Goal: Transaction & Acquisition: Purchase product/service

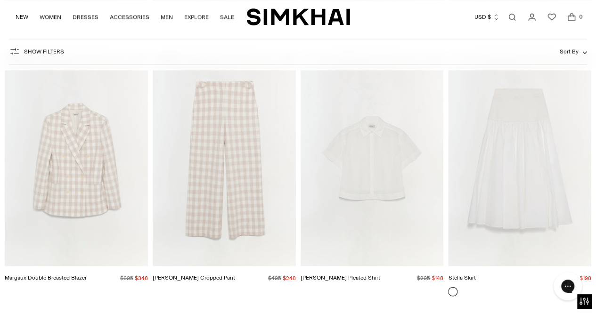
scroll to position [848, 0]
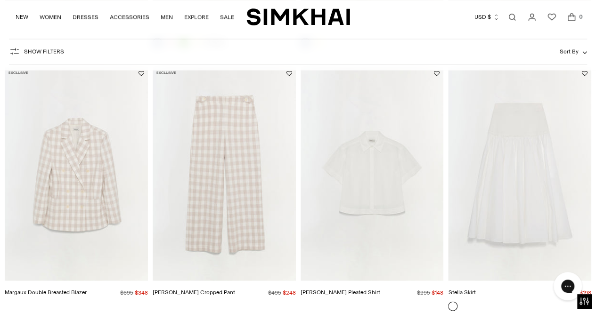
click at [0, 0] on img "Kennedy Cropped Pant" at bounding box center [0, 0] width 0 height 0
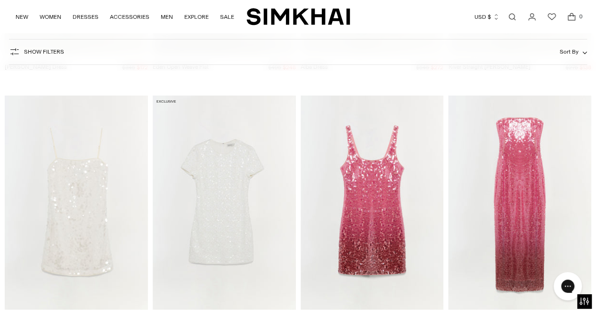
scroll to position [1695, 0]
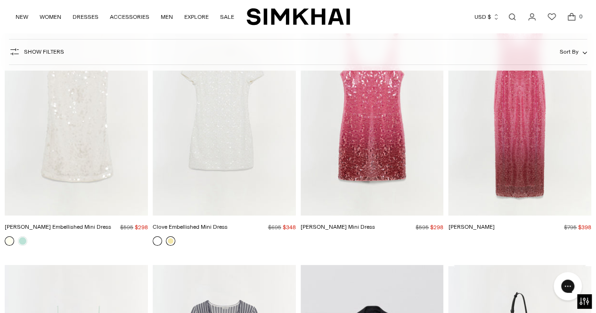
click at [169, 240] on link at bounding box center [170, 240] width 9 height 9
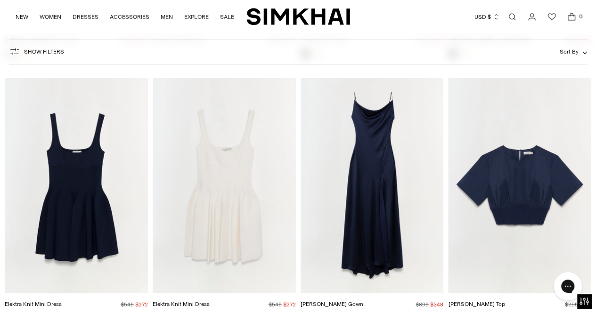
scroll to position [3249, 0]
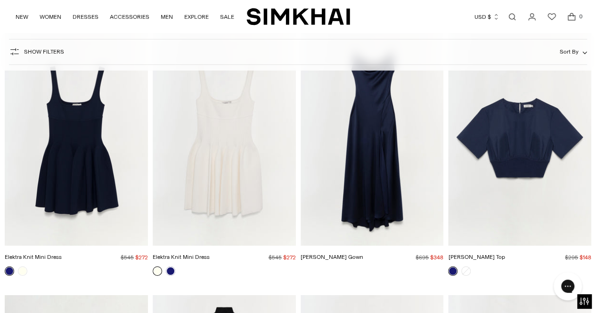
click at [0, 0] on img "Finley Gown" at bounding box center [0, 0] width 0 height 0
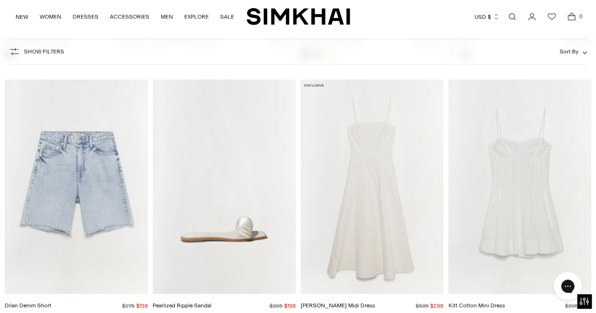
scroll to position [4567, 0]
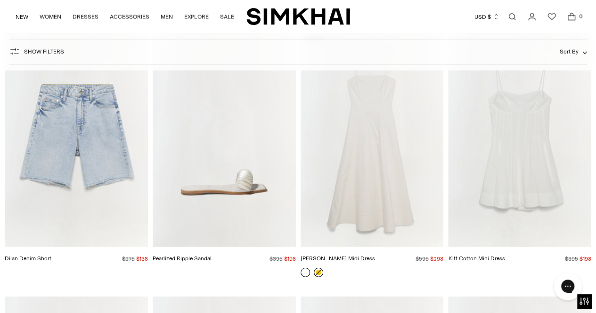
click at [317, 272] on link at bounding box center [318, 272] width 9 height 9
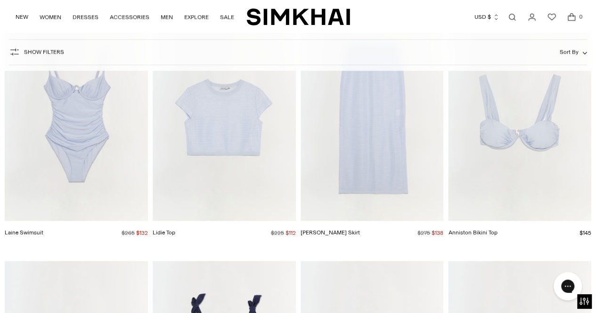
scroll to position [6121, 0]
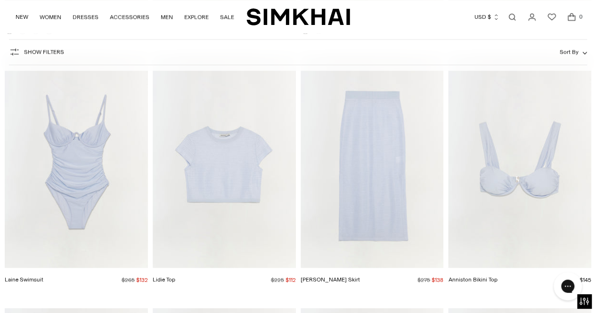
click at [0, 0] on img "Laine Swimsuit" at bounding box center [0, 0] width 0 height 0
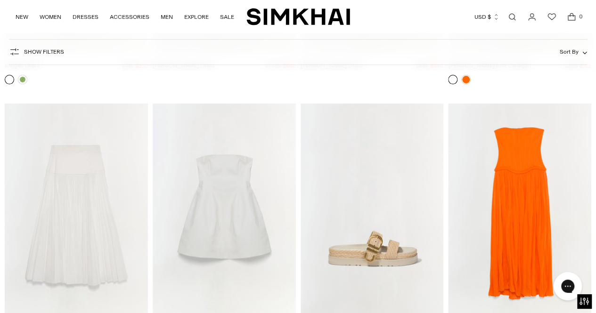
scroll to position [8993, 0]
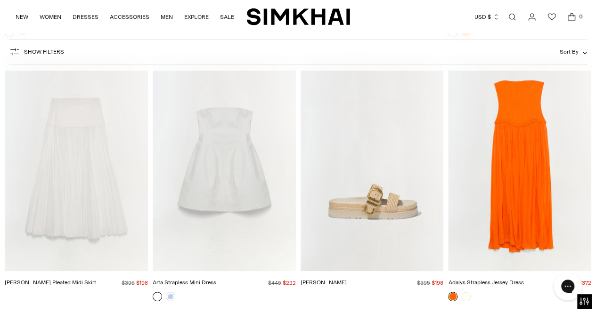
click at [0, 0] on img "Aida Raffia Sandal" at bounding box center [0, 0] width 0 height 0
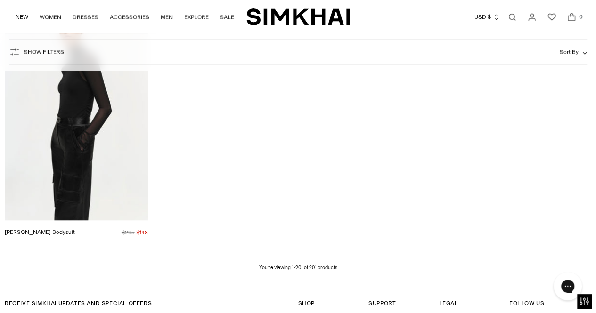
scroll to position [13278, 0]
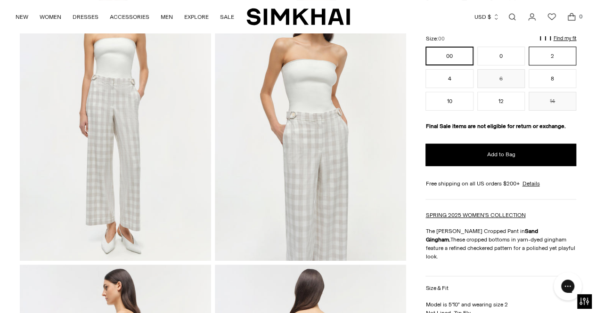
click at [550, 47] on button "2" at bounding box center [552, 56] width 48 height 19
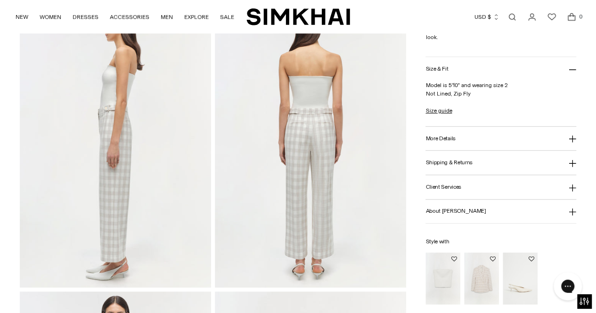
scroll to position [377, 0]
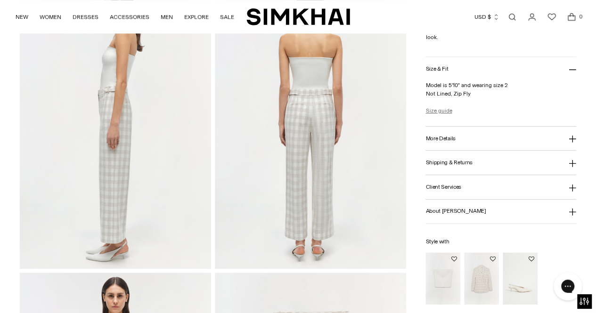
click at [441, 106] on link "Size guide" at bounding box center [438, 110] width 26 height 8
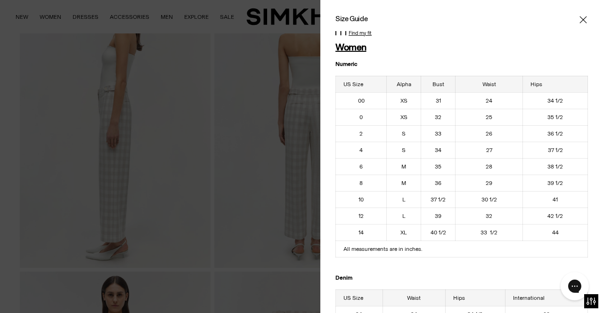
click at [579, 23] on icon "Close" at bounding box center [582, 19] width 7 height 7
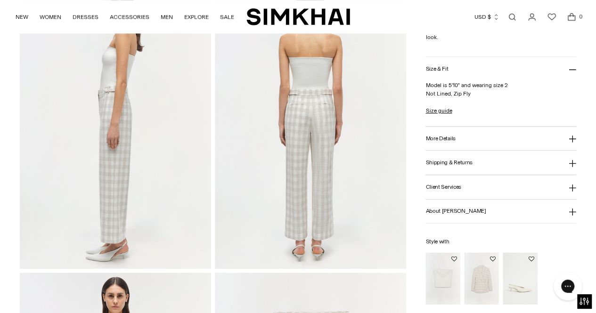
click at [452, 136] on h3 "More Details" at bounding box center [440, 139] width 30 height 6
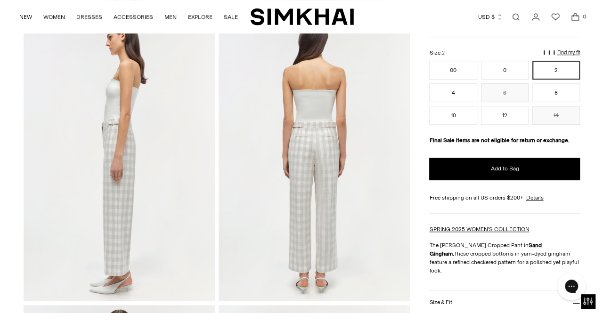
scroll to position [330, 0]
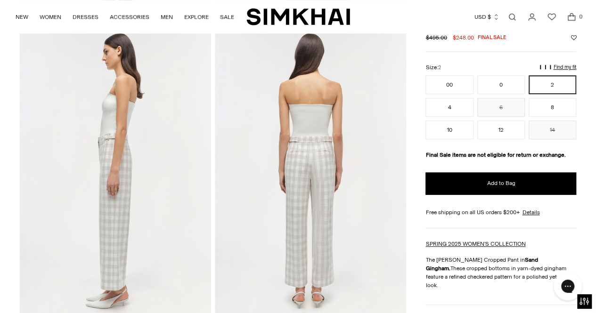
click at [568, 70] on p "Find my fit" at bounding box center [564, 67] width 23 height 6
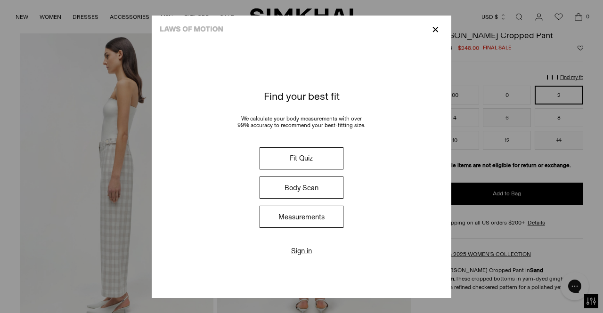
click at [321, 156] on button "Fit Quiz" at bounding box center [301, 158] width 84 height 22
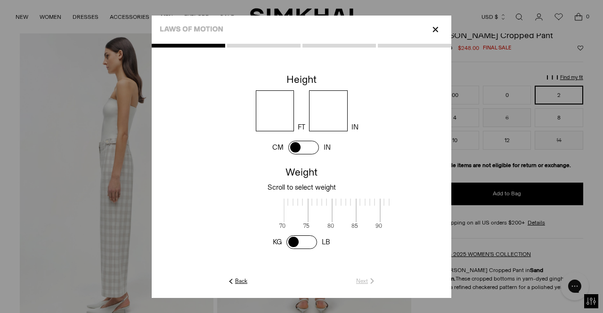
scroll to position [1, 306]
click at [276, 123] on input "number" at bounding box center [275, 110] width 39 height 41
type input "*"
click at [332, 117] on input "number" at bounding box center [328, 110] width 39 height 41
type input "*"
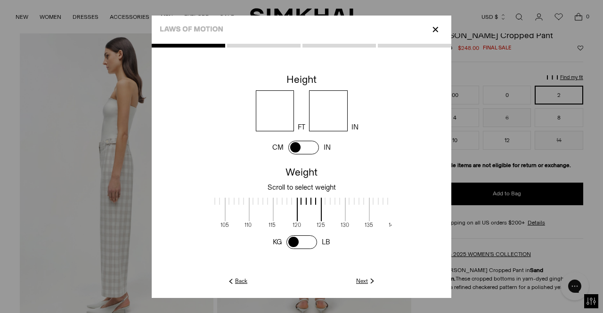
scroll to position [1, 215]
drag, startPoint x: 299, startPoint y: 202, endPoint x: 390, endPoint y: 199, distance: 91.4
click at [390, 199] on label at bounding box center [393, 204] width 24 height 13
click at [283, 222] on div at bounding box center [273, 213] width 24 height 30
click at [284, 204] on span at bounding box center [273, 210] width 25 height 24
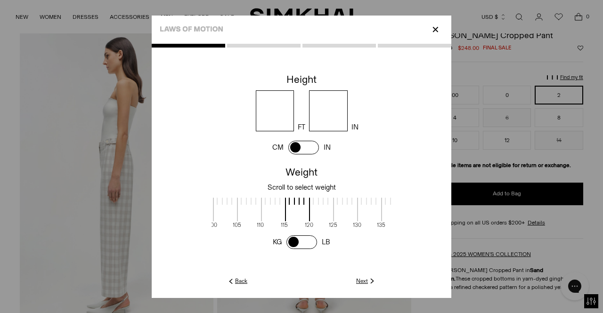
click at [275, 202] on div at bounding box center [273, 201] width 24 height 7
click at [262, 205] on span at bounding box center [273, 210] width 25 height 24
drag, startPoint x: 284, startPoint y: 212, endPoint x: 302, endPoint y: 212, distance: 17.4
click at [302, 212] on div "70 75 80 85 90 95 100 105 110 115 120 125 130 135 140 145 150 155 160 165 170 1…" at bounding box center [301, 211] width 180 height 34
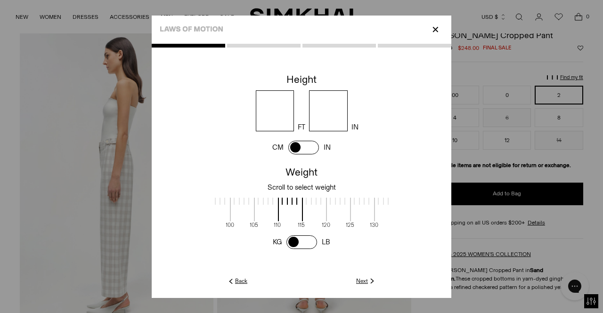
click at [363, 280] on link "Next" at bounding box center [366, 281] width 20 height 8
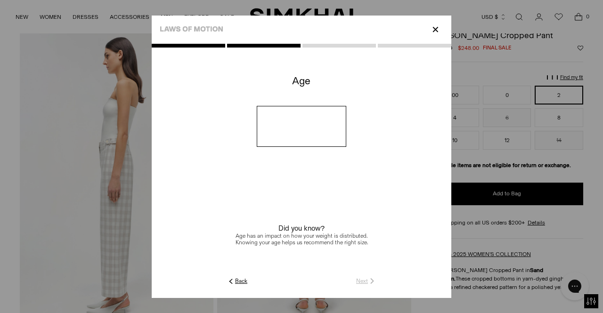
click at [315, 127] on input "number" at bounding box center [302, 126] width 90 height 41
type input "**"
click at [360, 279] on link "Next" at bounding box center [366, 281] width 20 height 8
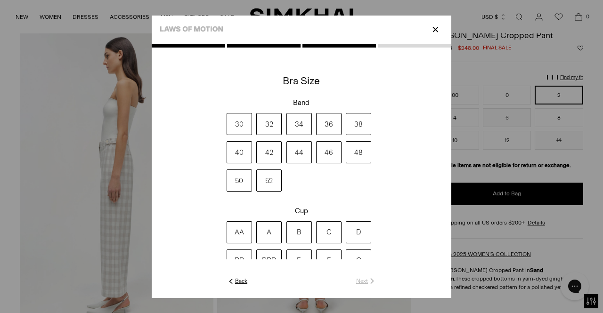
click at [272, 123] on label "32" at bounding box center [268, 124] width 25 height 22
click at [305, 232] on label "B" at bounding box center [298, 232] width 25 height 22
click at [360, 280] on link "Next" at bounding box center [366, 281] width 20 height 8
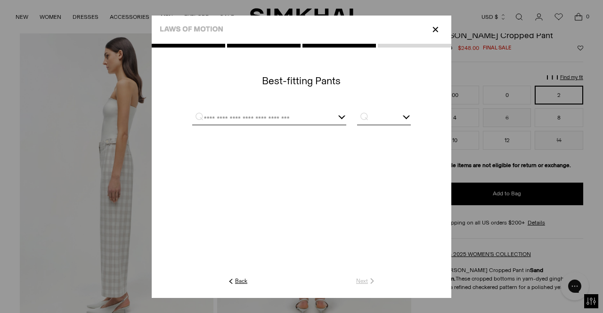
click at [279, 117] on input "text" at bounding box center [257, 119] width 131 height 12
type input "*"
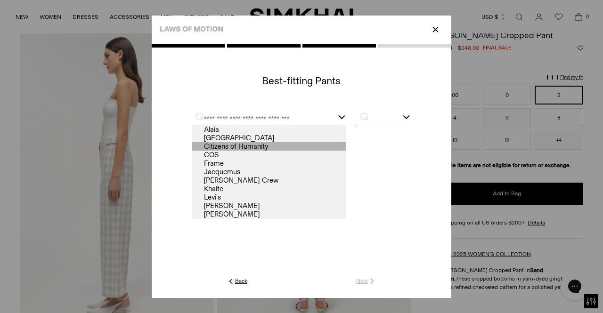
click at [230, 146] on link "Citizens of Humanity" at bounding box center [269, 146] width 154 height 8
type input "**********"
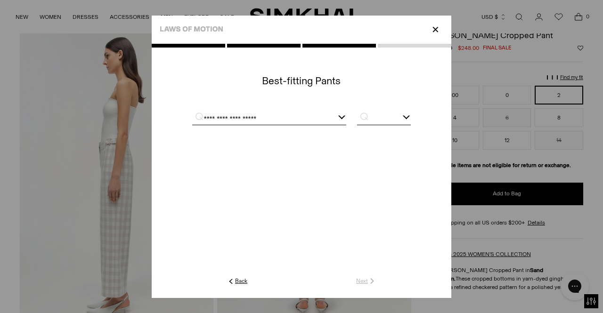
click at [379, 117] on input "text" at bounding box center [384, 119] width 54 height 12
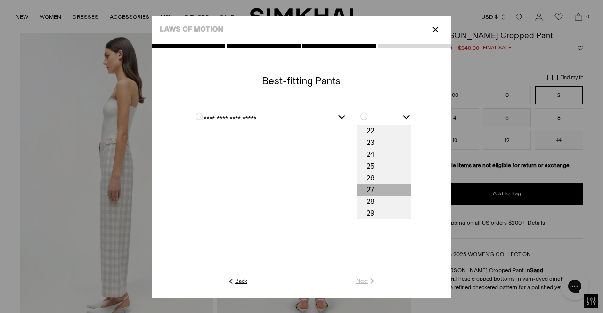
click at [377, 187] on span "27" at bounding box center [384, 190] width 54 height 12
type input "**"
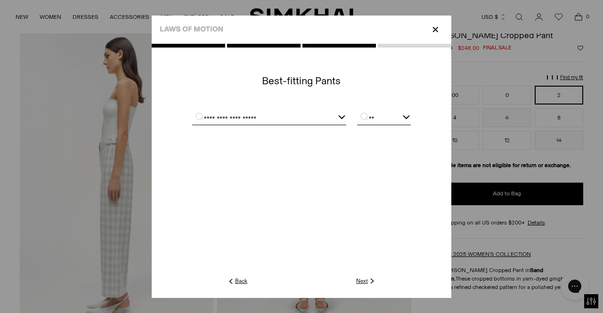
click at [362, 281] on link "Next" at bounding box center [366, 281] width 20 height 8
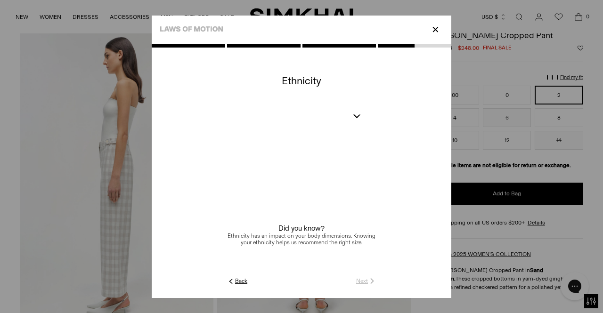
click at [356, 113] on div at bounding box center [357, 115] width 8 height 8
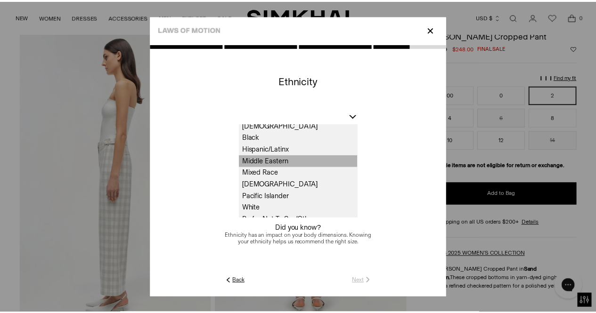
scroll to position [24, 0]
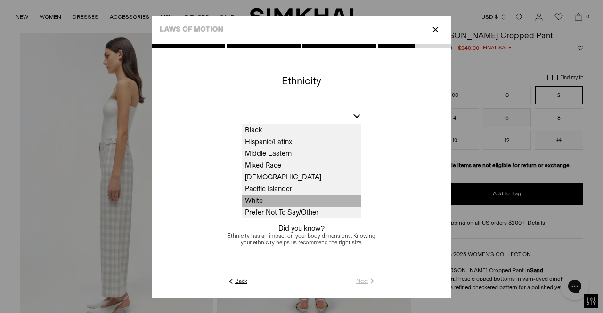
click at [266, 198] on span "White" at bounding box center [302, 201] width 120 height 12
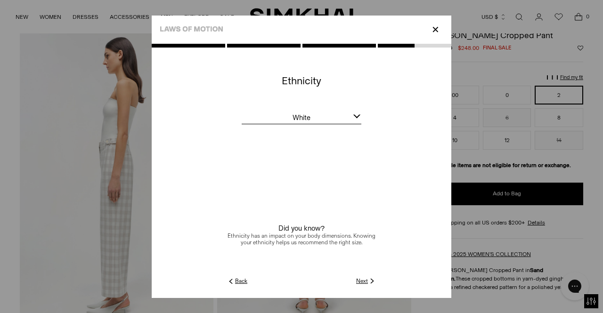
click at [364, 279] on link "Next" at bounding box center [366, 281] width 20 height 8
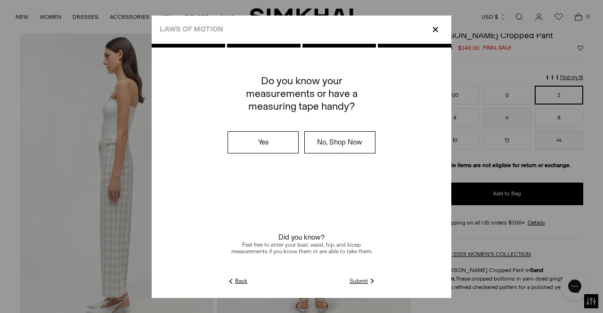
click at [355, 282] on link "Submit" at bounding box center [362, 281] width 27 height 8
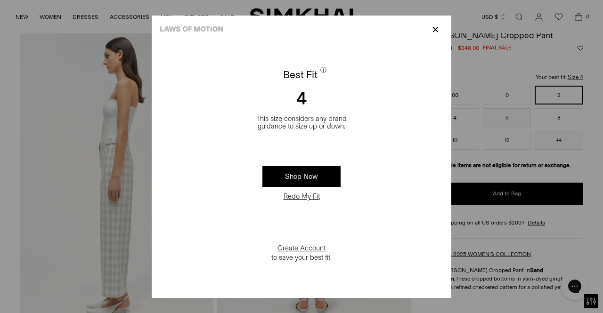
click at [438, 31] on p "✕" at bounding box center [435, 30] width 13 height 16
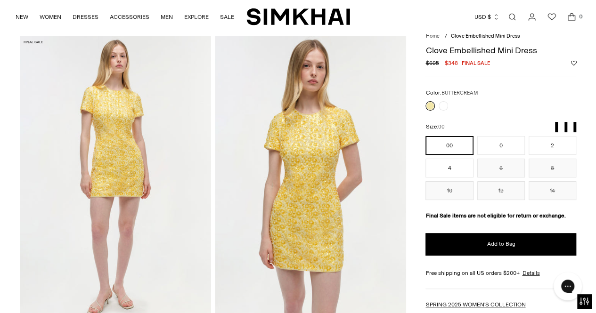
scroll to position [47, 0]
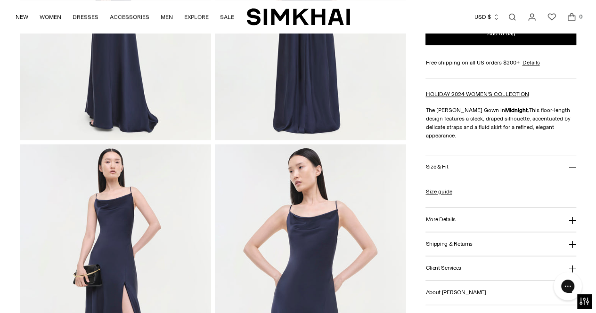
scroll to position [612, 0]
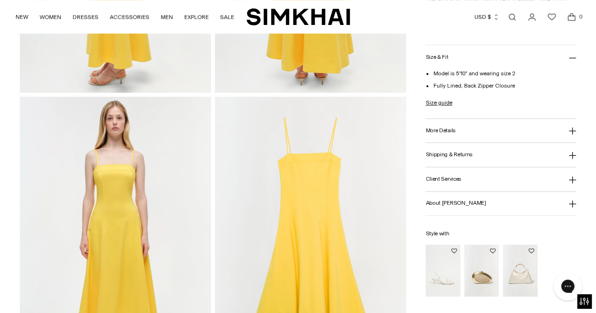
scroll to position [565, 0]
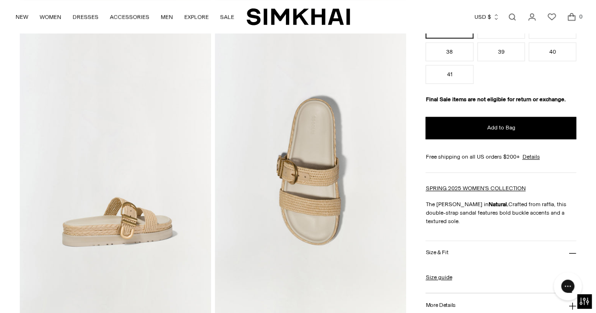
scroll to position [330, 0]
